Goal: Information Seeking & Learning: Learn about a topic

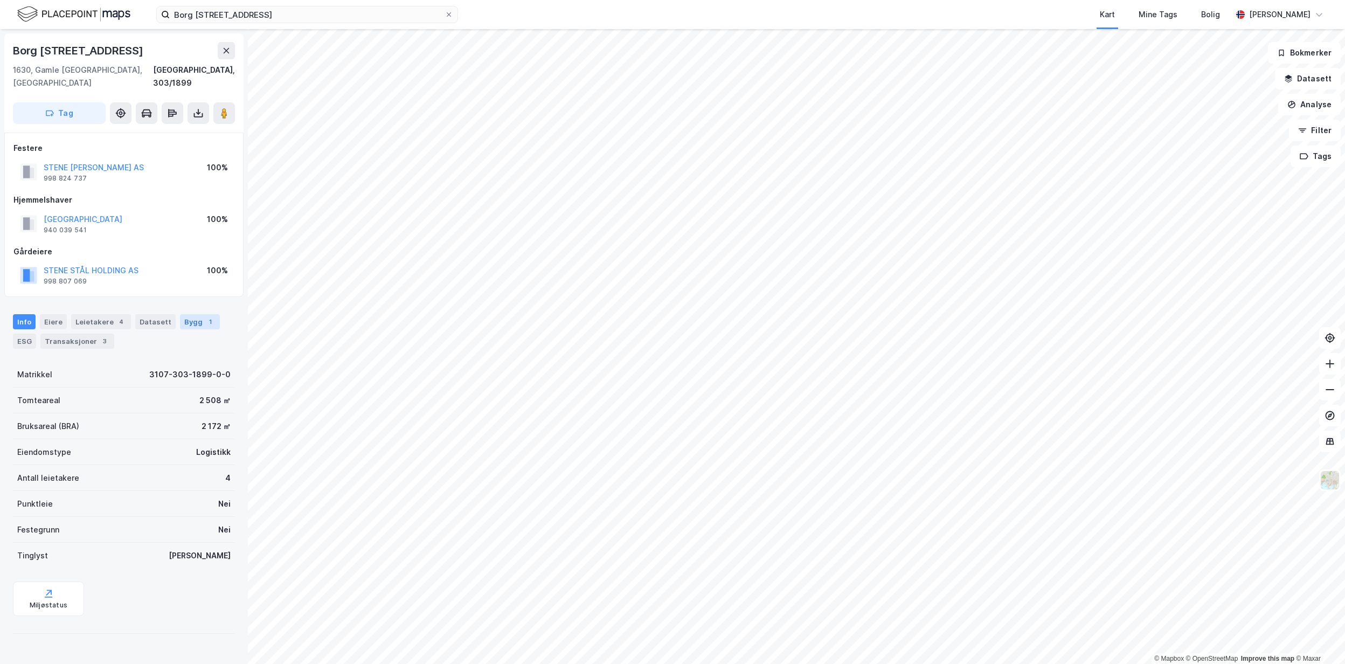
click at [190, 314] on div "Bygg 1" at bounding box center [200, 321] width 40 height 15
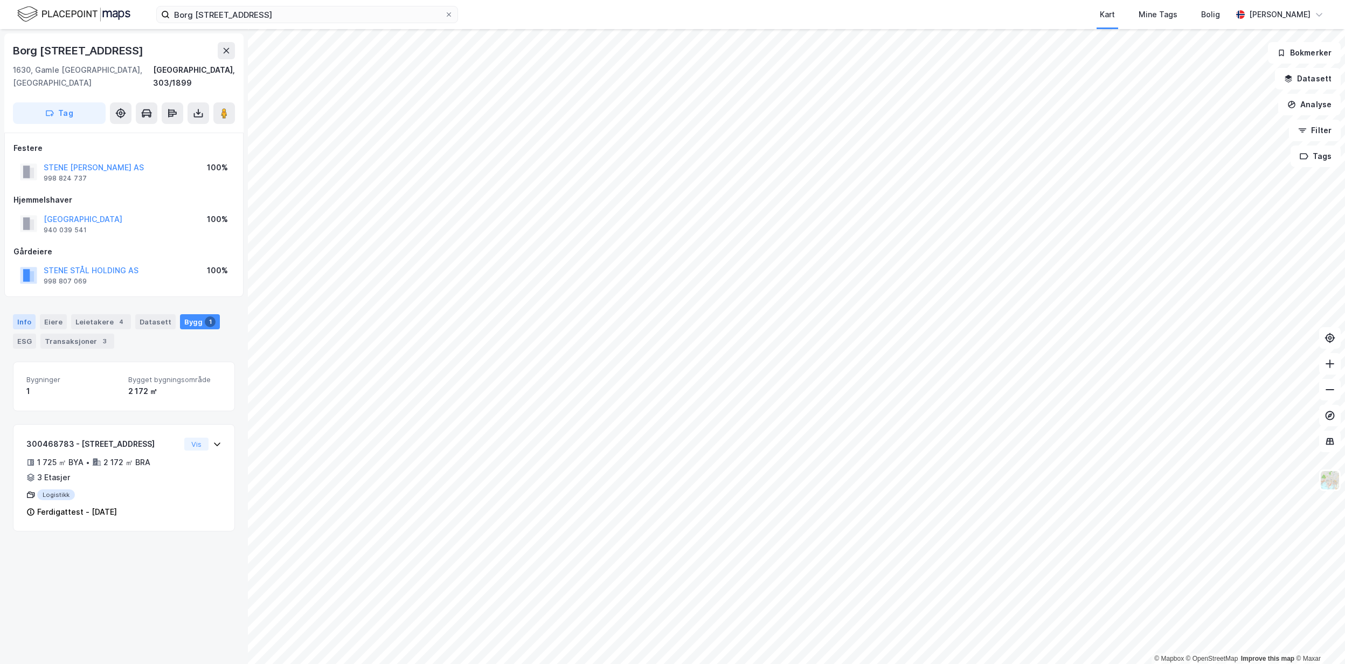
click at [24, 314] on div "Info" at bounding box center [24, 321] width 23 height 15
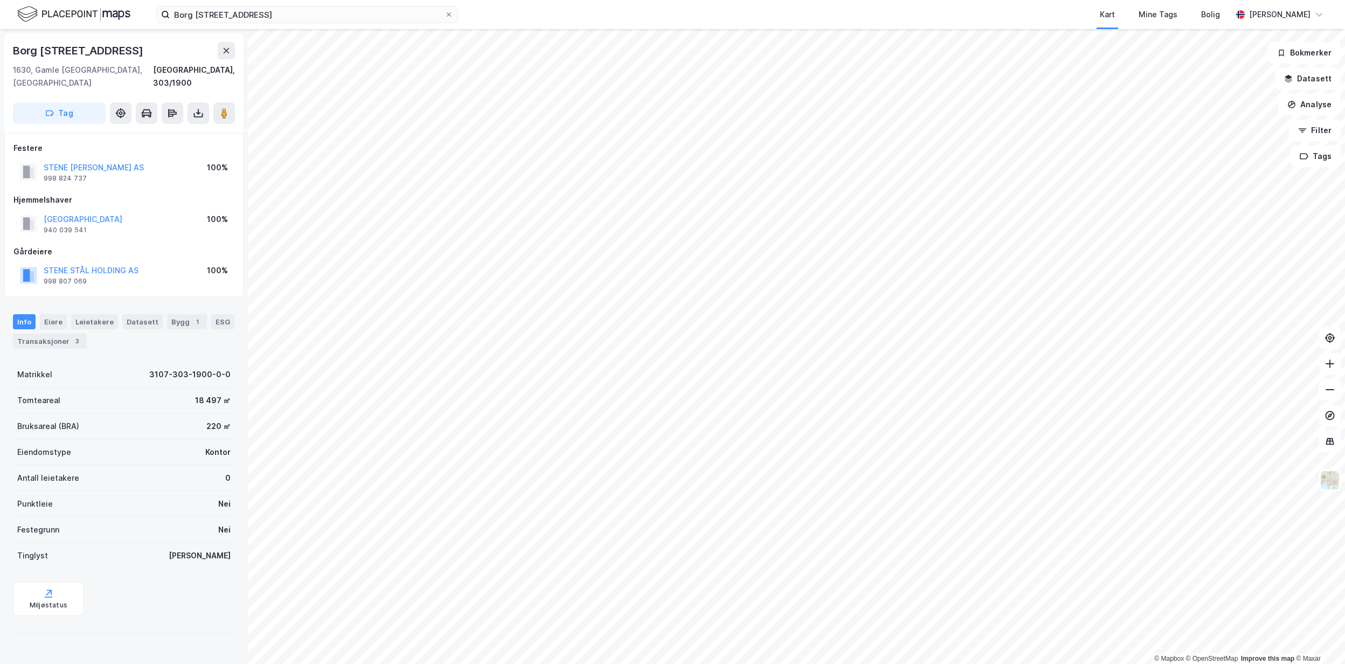
click at [134, 161] on div "STENE [PERSON_NAME] AS" at bounding box center [94, 167] width 100 height 13
click at [0, 0] on button "STENE [PERSON_NAME] AS" at bounding box center [0, 0] width 0 height 0
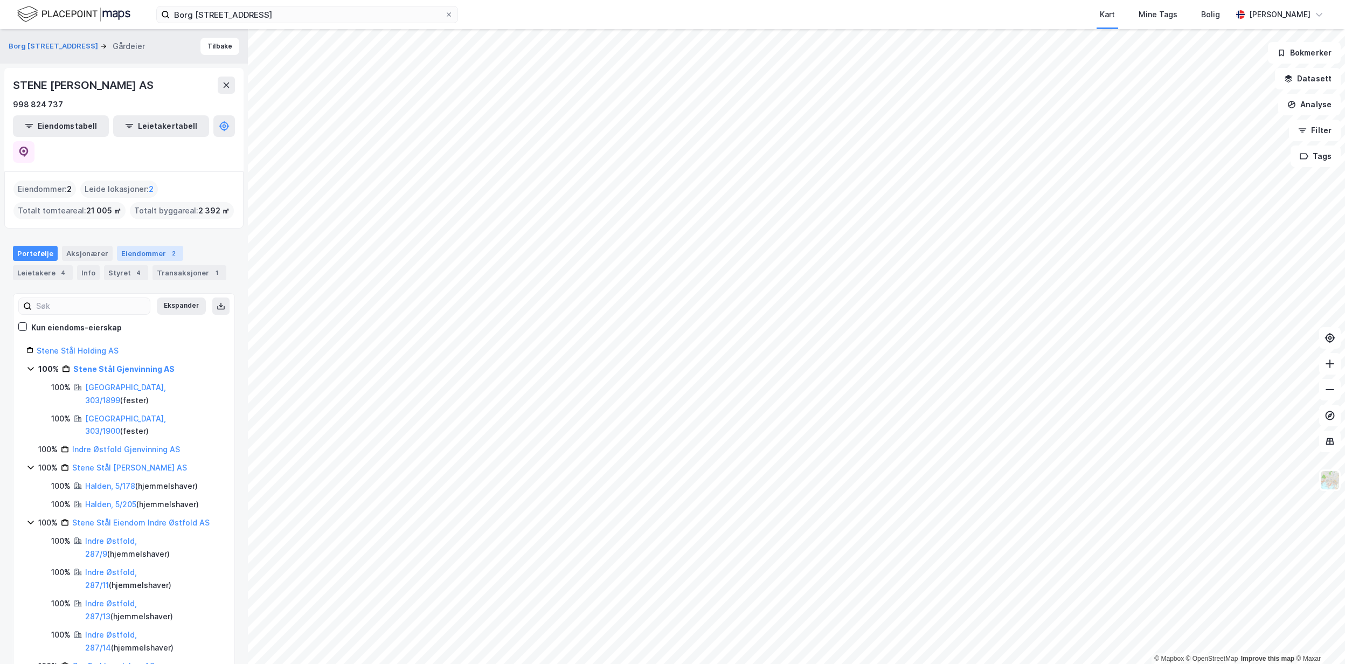
click at [128, 246] on div "Eiendommer 2" at bounding box center [150, 253] width 66 height 15
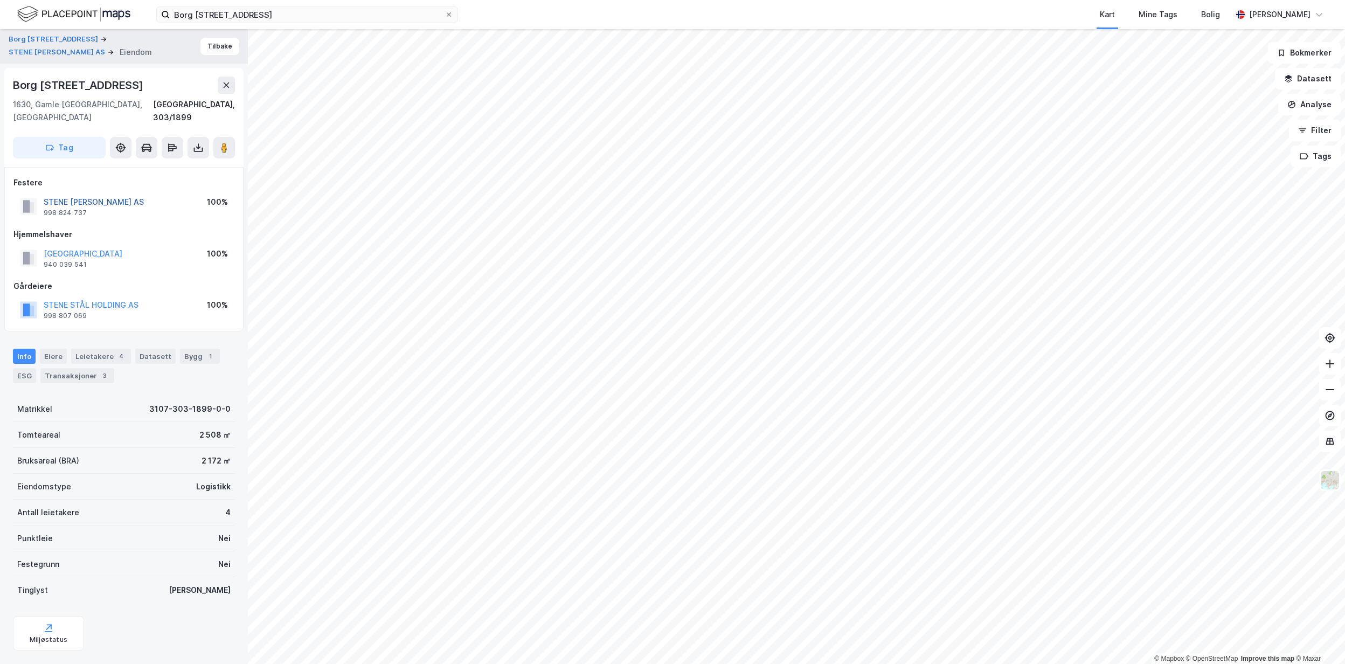
click at [0, 0] on button "STENE [PERSON_NAME] AS" at bounding box center [0, 0] width 0 height 0
